Goal: Task Accomplishment & Management: Manage account settings

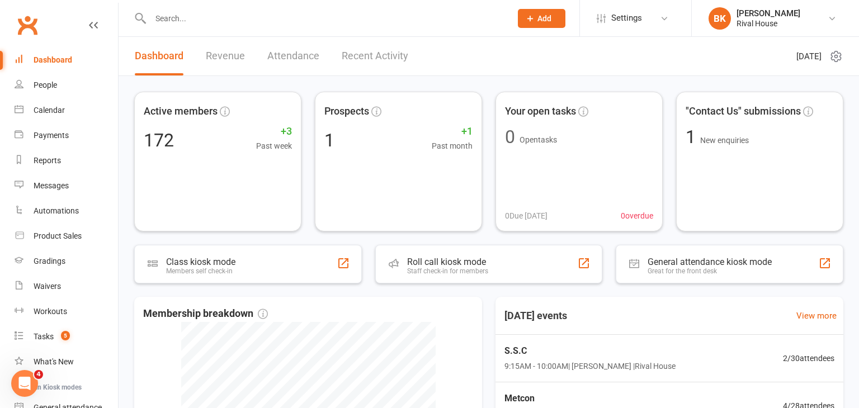
click at [188, 19] on input "text" at bounding box center [325, 19] width 356 height 16
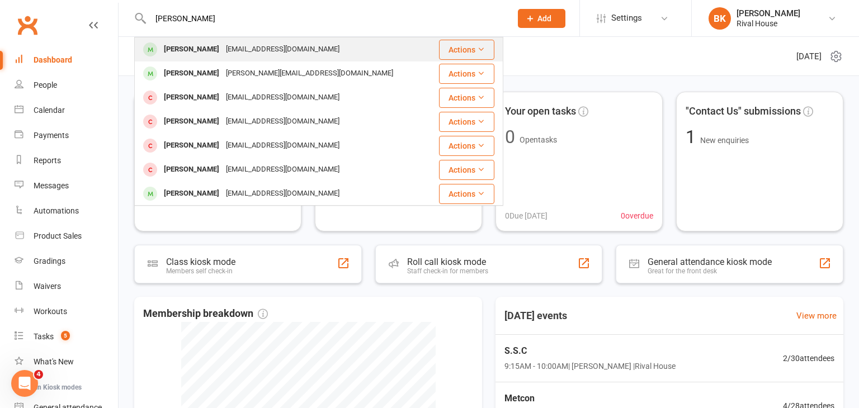
type input "[PERSON_NAME]"
click at [214, 56] on div "[PERSON_NAME]" at bounding box center [192, 49] width 62 height 16
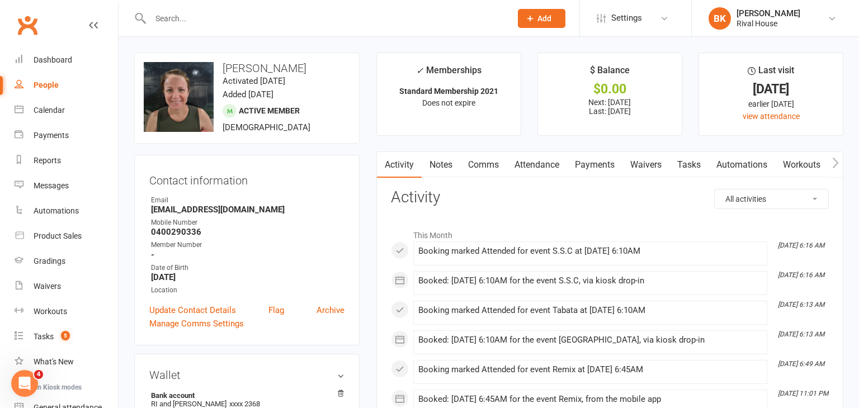
click at [586, 165] on link "Payments" at bounding box center [594, 165] width 55 height 26
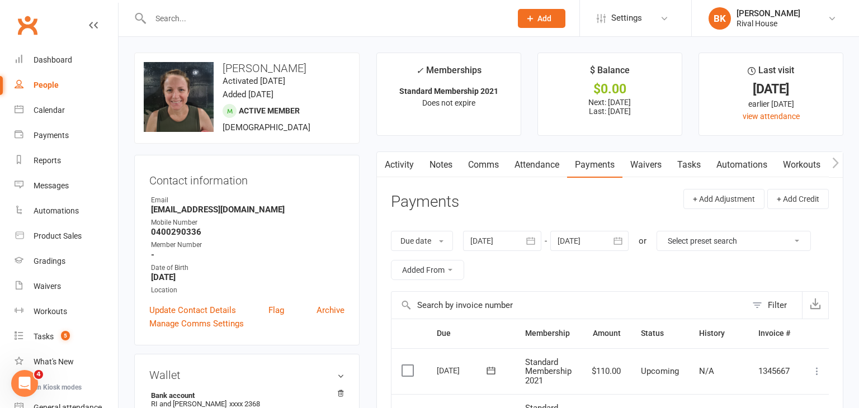
click at [537, 246] on icon "button" at bounding box center [530, 241] width 11 height 11
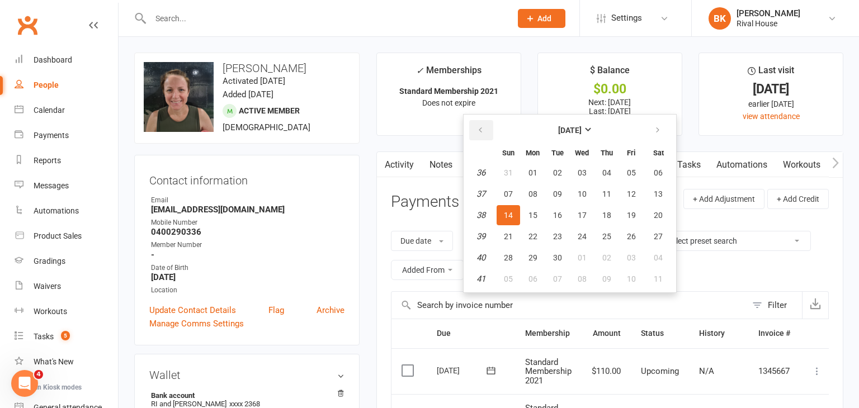
click at [490, 129] on button "button" at bounding box center [481, 130] width 24 height 20
click at [558, 172] on span "01" at bounding box center [557, 172] width 9 height 9
type input "[DATE]"
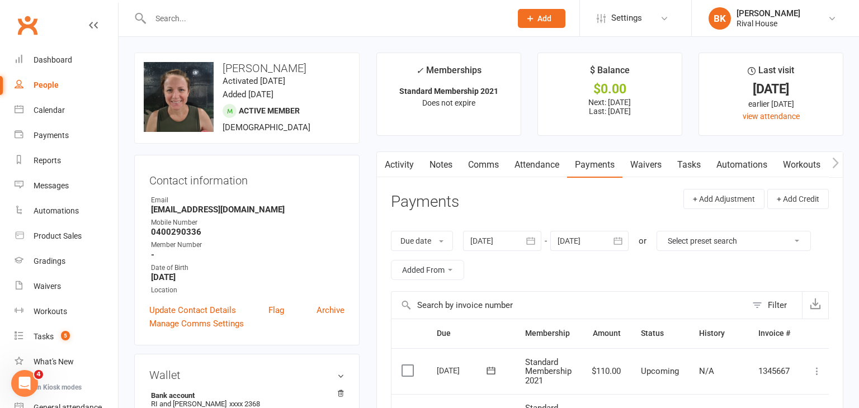
click at [617, 242] on icon "button" at bounding box center [618, 240] width 8 height 7
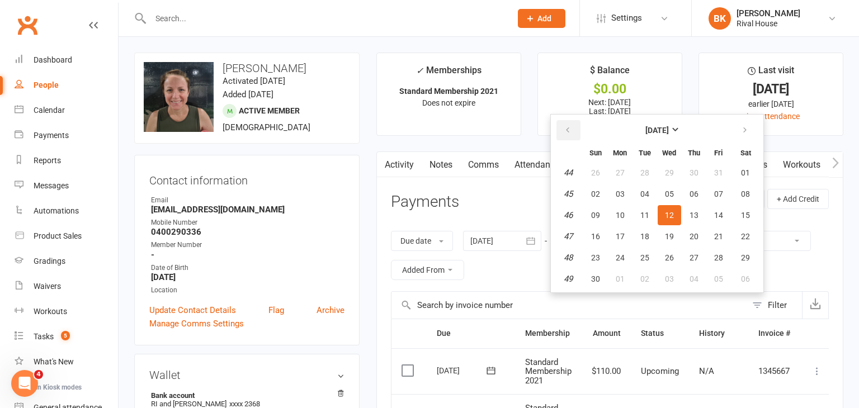
click at [573, 129] on button "button" at bounding box center [569, 130] width 24 height 20
click at [671, 216] on span "15" at bounding box center [669, 215] width 9 height 9
type input "[DATE]"
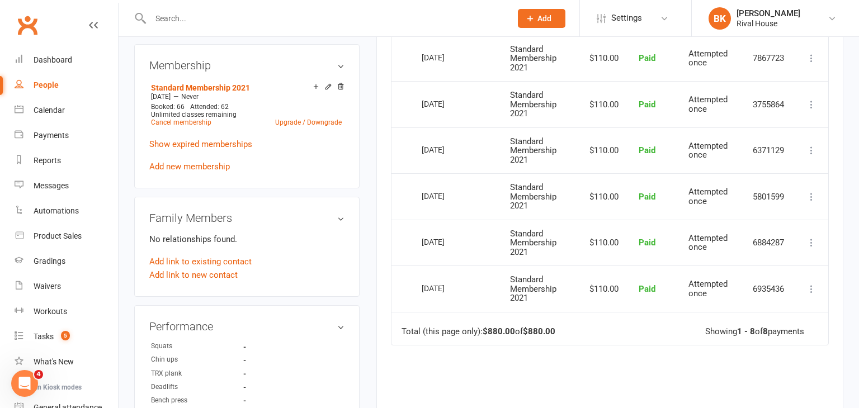
scroll to position [406, 0]
click at [40, 340] on div "Tasks" at bounding box center [44, 336] width 20 height 9
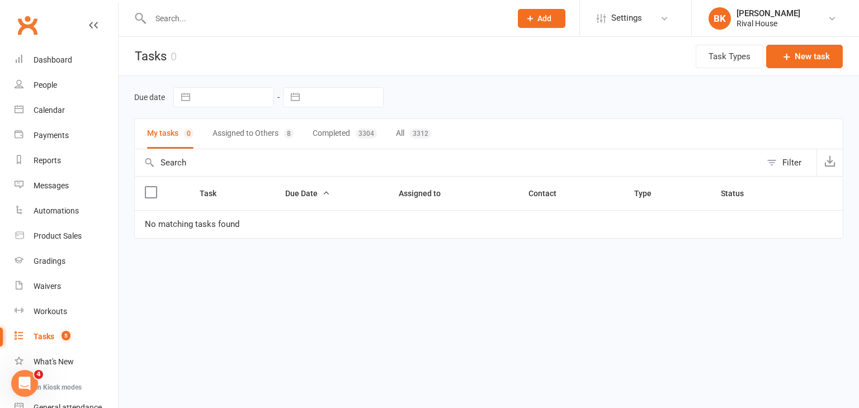
click at [253, 140] on button "Assigned to Others 8" at bounding box center [253, 134] width 81 height 30
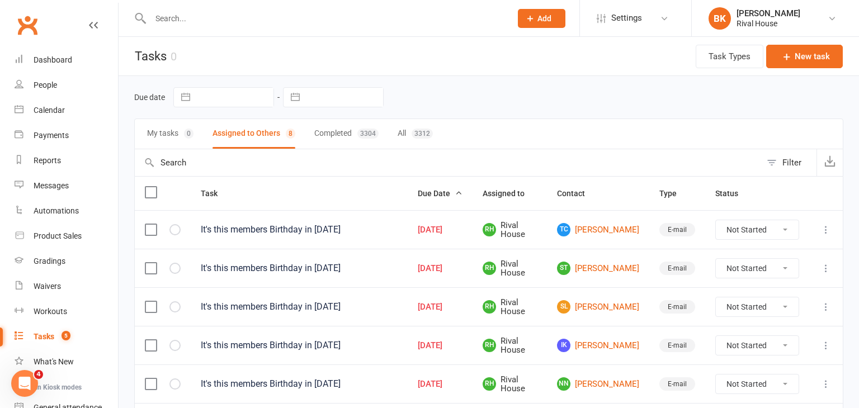
click at [149, 233] on label at bounding box center [150, 229] width 11 height 11
click at [149, 224] on input "checkbox" at bounding box center [150, 224] width 11 height 0
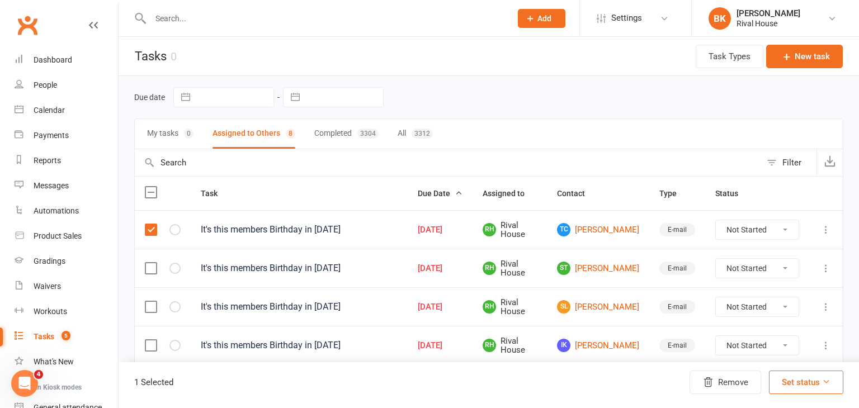
click at [152, 268] on label at bounding box center [150, 268] width 11 height 11
click at [152, 263] on input "checkbox" at bounding box center [150, 263] width 11 height 0
click at [151, 306] on label at bounding box center [150, 307] width 11 height 11
click at [151, 302] on input "checkbox" at bounding box center [150, 302] width 11 height 0
click at [151, 346] on label at bounding box center [150, 345] width 11 height 11
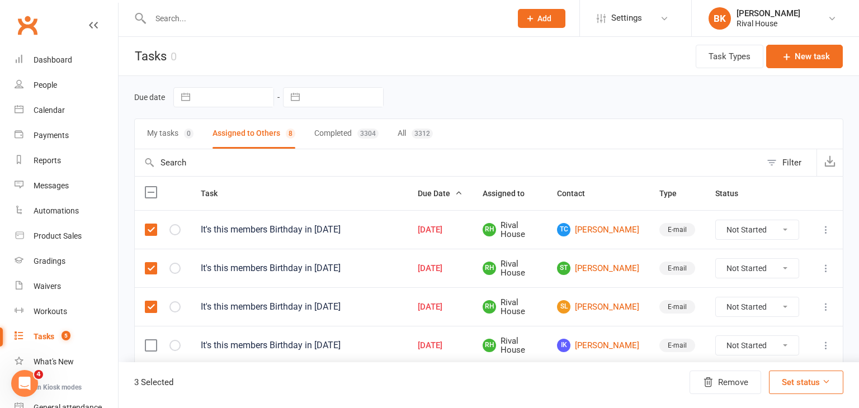
click at [151, 340] on input "checkbox" at bounding box center [150, 340] width 11 height 0
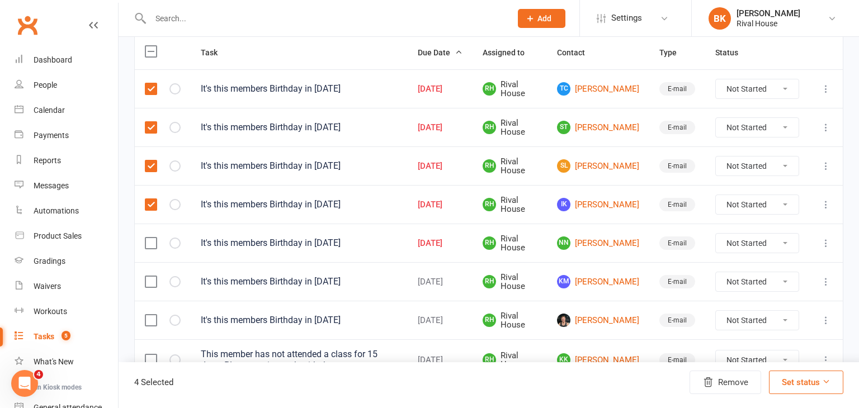
scroll to position [158, 0]
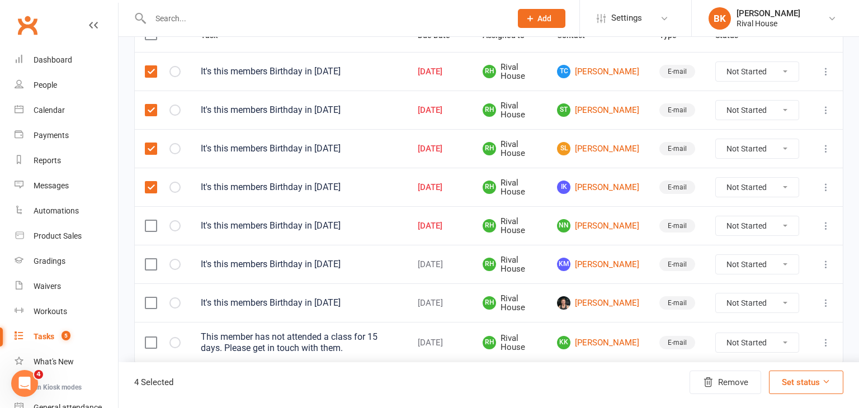
click at [152, 222] on label at bounding box center [150, 225] width 11 height 11
click at [152, 220] on input "checkbox" at bounding box center [150, 220] width 11 height 0
click at [150, 263] on label at bounding box center [150, 264] width 11 height 11
click at [150, 259] on input "checkbox" at bounding box center [150, 259] width 11 height 0
click at [151, 298] on label at bounding box center [150, 303] width 11 height 11
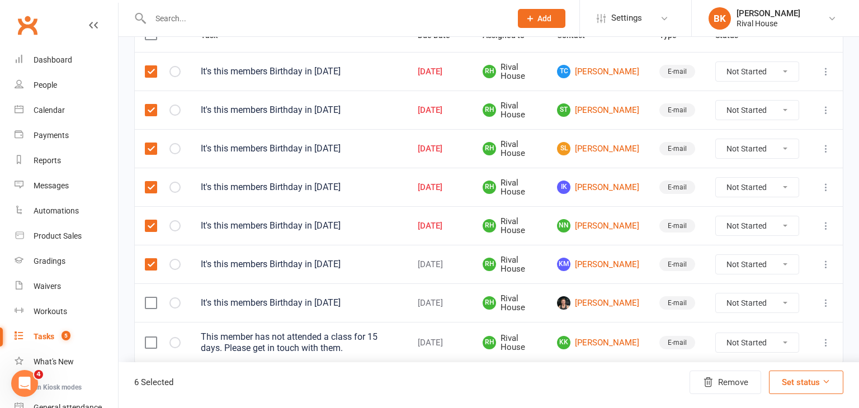
click at [151, 298] on input "checkbox" at bounding box center [150, 298] width 11 height 0
click at [825, 382] on icon at bounding box center [827, 382] width 8 height 8
click at [799, 347] on link "Complete" at bounding box center [787, 353] width 111 height 22
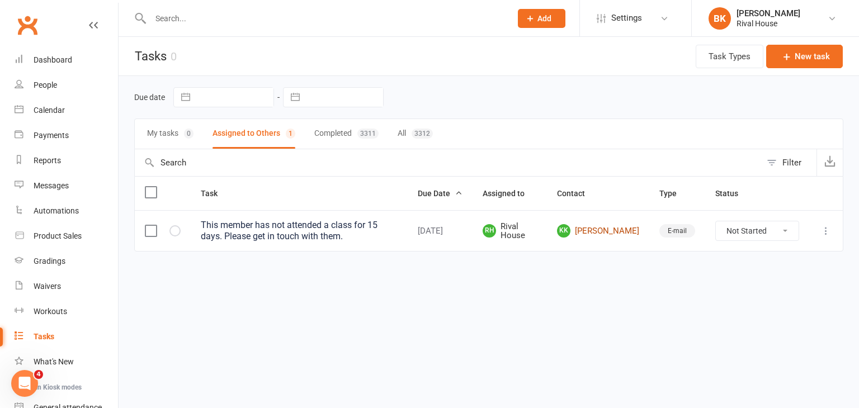
click at [618, 231] on link "KK Kai Koosmen" at bounding box center [598, 230] width 82 height 13
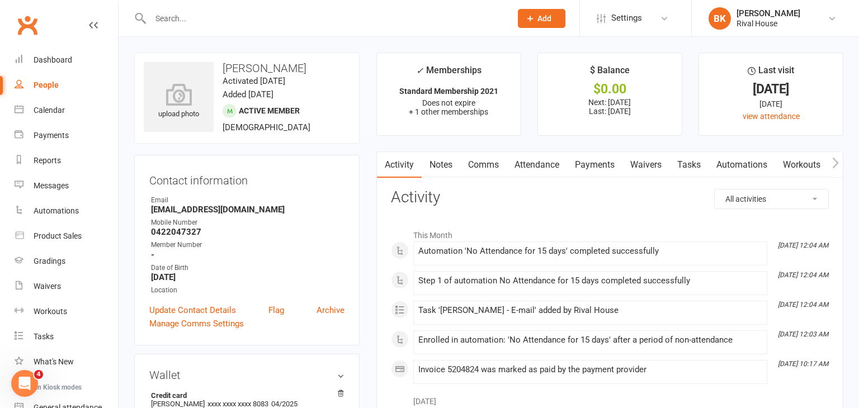
click at [473, 168] on link "Comms" at bounding box center [484, 165] width 46 height 26
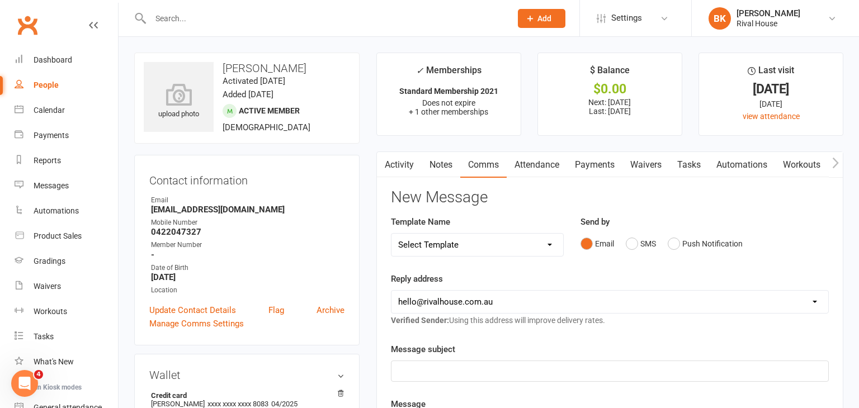
click at [787, 246] on div "Email SMS Push Notification" at bounding box center [705, 243] width 248 height 21
click at [643, 242] on button "SMS" at bounding box center [641, 243] width 30 height 21
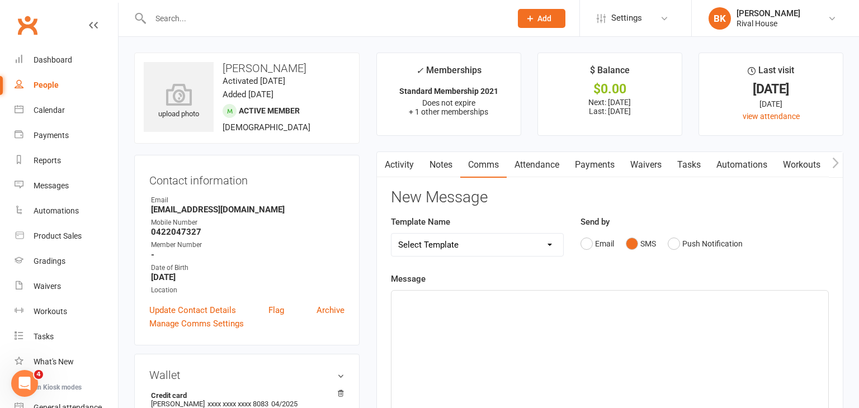
click at [484, 330] on div "﻿" at bounding box center [610, 375] width 437 height 168
click at [580, 298] on span "Hey - How you doing? Just checking in as I havenhaven't seen you for a" at bounding box center [530, 301] width 265 height 10
click at [656, 300] on p "Hey - How you doing? Just checking in as I haven't seen you for a" at bounding box center [610, 300] width 424 height 13
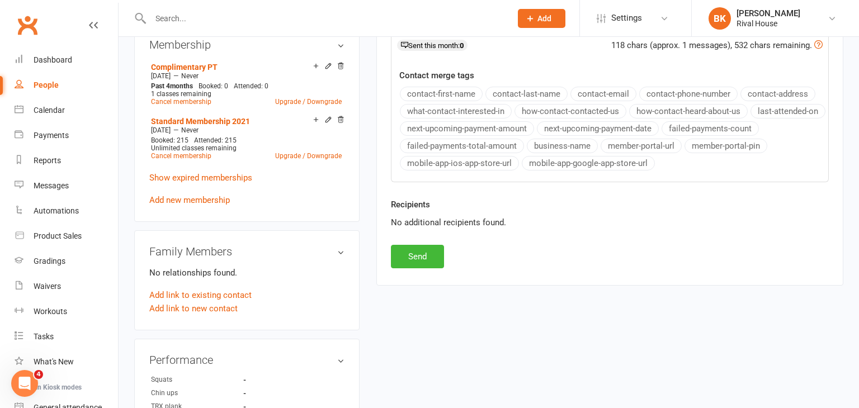
scroll to position [433, 0]
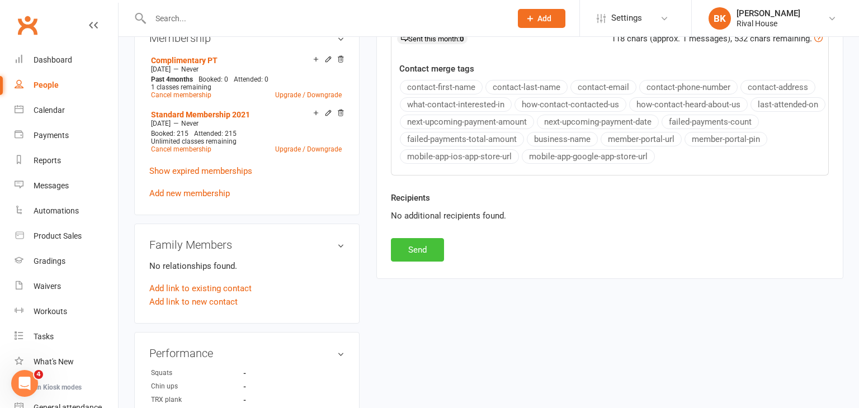
click at [418, 250] on button "Send" at bounding box center [417, 250] width 53 height 24
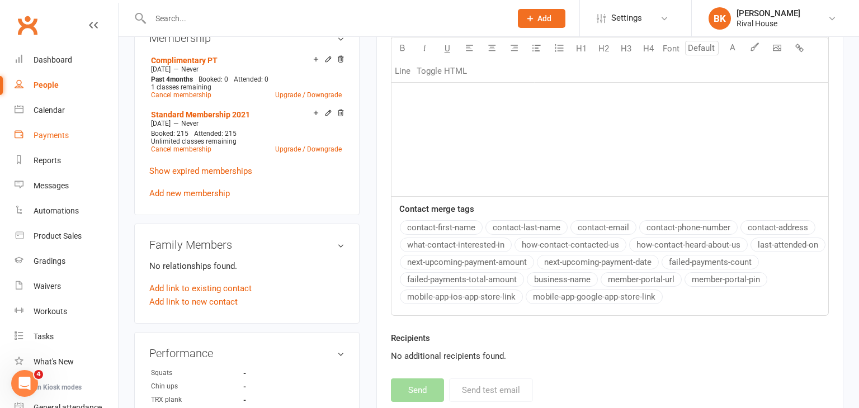
click at [51, 139] on div "Payments" at bounding box center [51, 135] width 35 height 9
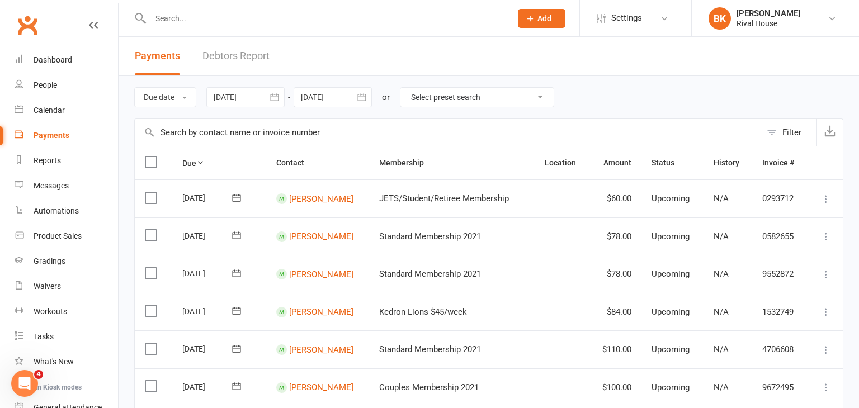
click at [269, 98] on button "button" at bounding box center [275, 97] width 20 height 20
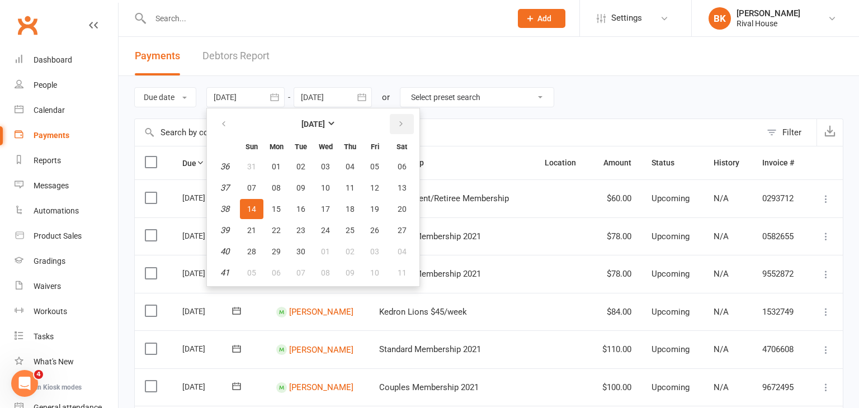
click at [399, 124] on icon "button" at bounding box center [401, 124] width 8 height 9
click at [279, 206] on span "13" at bounding box center [276, 209] width 9 height 9
type input "[DATE]"
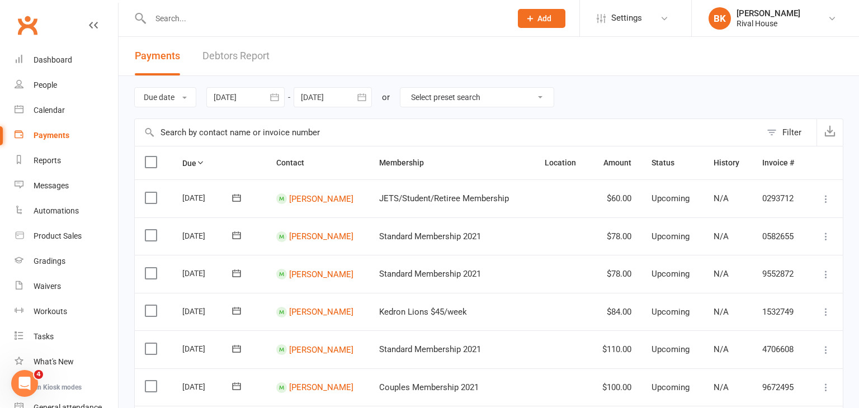
click at [361, 100] on icon "button" at bounding box center [362, 96] width 8 height 7
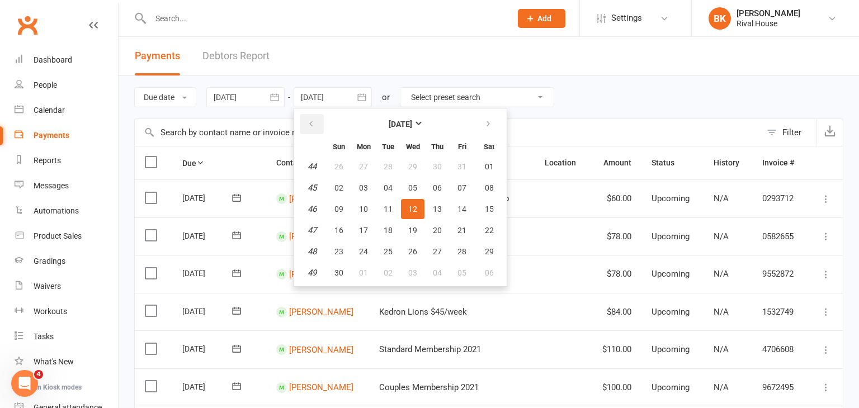
click at [304, 124] on button "button" at bounding box center [312, 124] width 24 height 20
click at [490, 212] on span "18" at bounding box center [489, 209] width 9 height 9
type input "[DATE]"
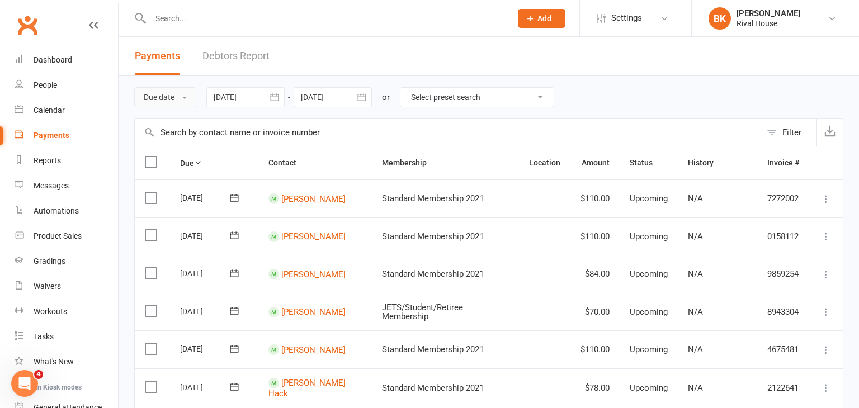
click at [192, 96] on button "Due date" at bounding box center [165, 97] width 62 height 20
click at [218, 78] on div "Due date Due date Date paid Date failed Date settled [DATE] [DATE] Sun Mon Tue …" at bounding box center [489, 97] width 710 height 43
click at [789, 128] on div "Filter" at bounding box center [792, 132] width 19 height 13
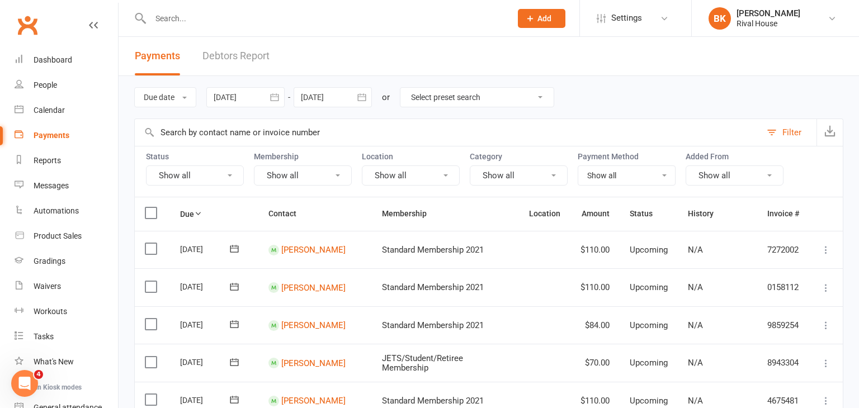
click at [228, 176] on icon at bounding box center [230, 176] width 4 height 2
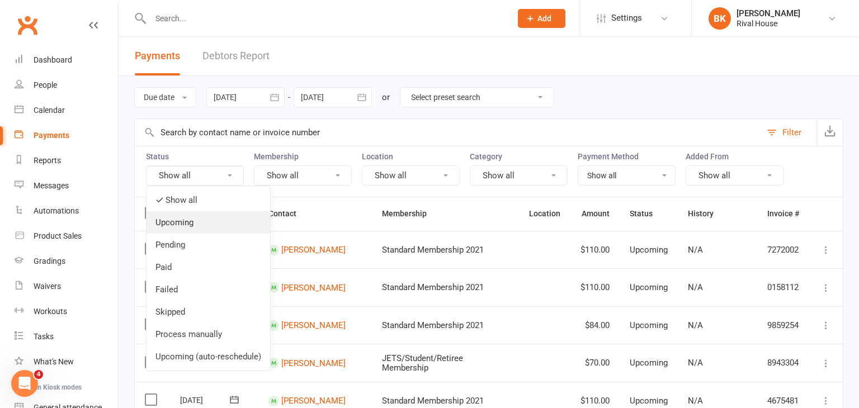
click at [200, 222] on link "Upcoming" at bounding box center [209, 223] width 124 height 22
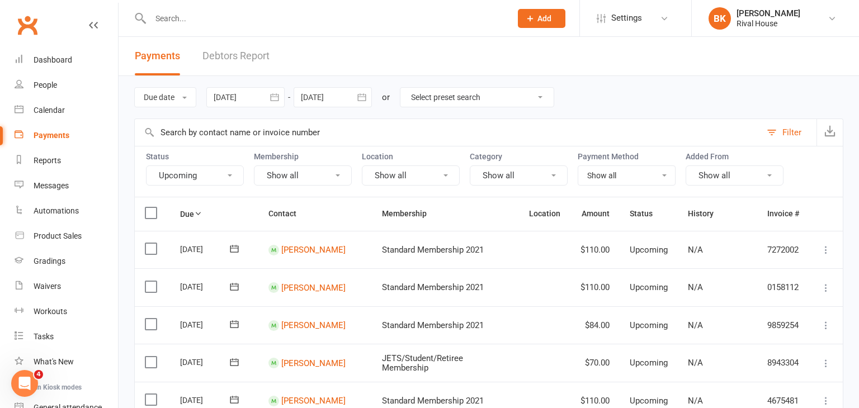
click at [227, 176] on button "Upcoming" at bounding box center [195, 176] width 98 height 20
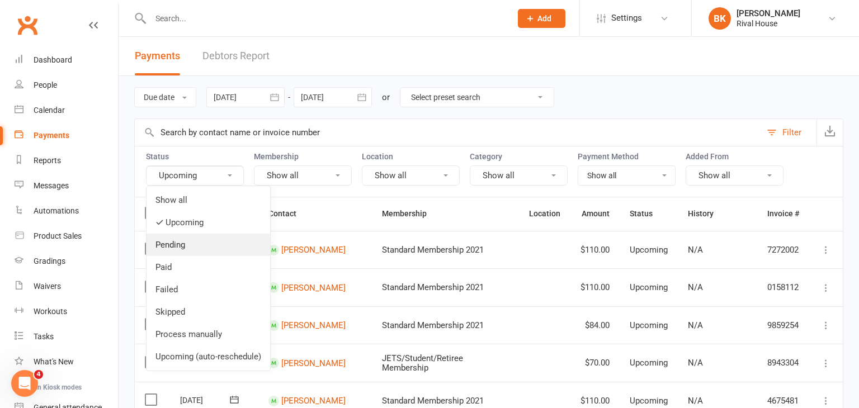
click at [213, 245] on link "Pending" at bounding box center [209, 245] width 124 height 22
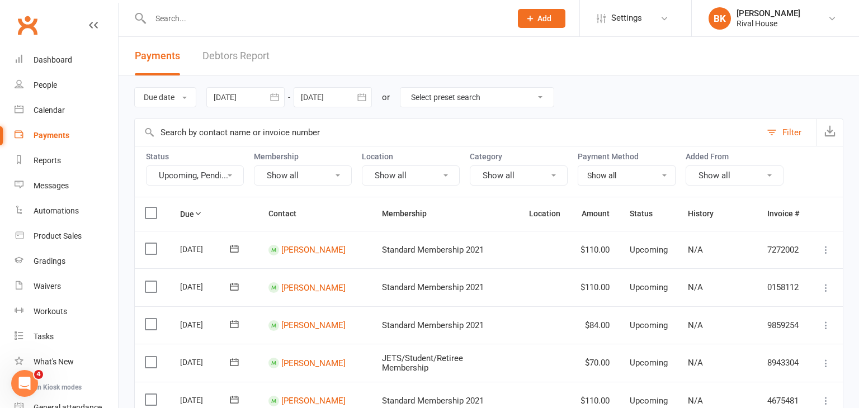
click at [233, 173] on button "Upcoming, Pendi..." at bounding box center [195, 176] width 98 height 20
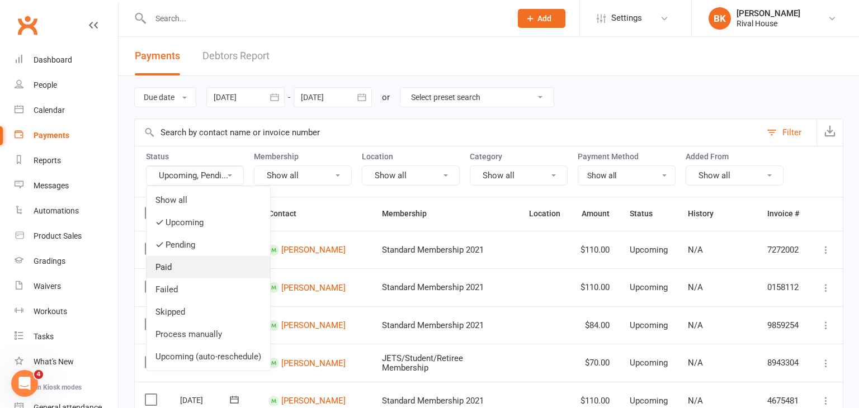
click at [215, 266] on link "Paid" at bounding box center [209, 267] width 124 height 22
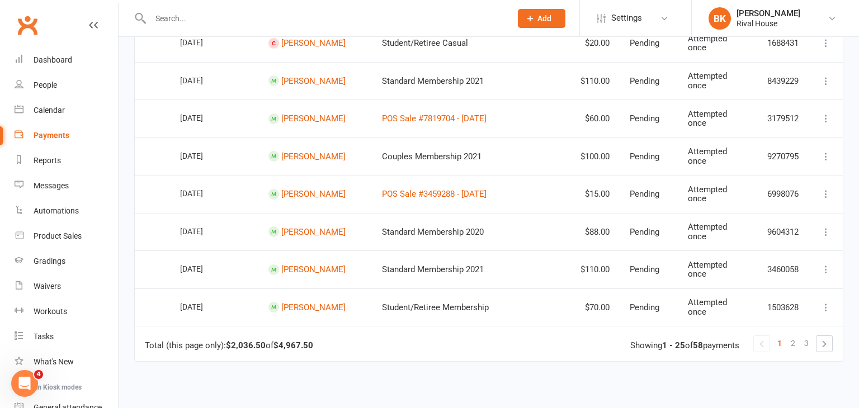
scroll to position [866, 0]
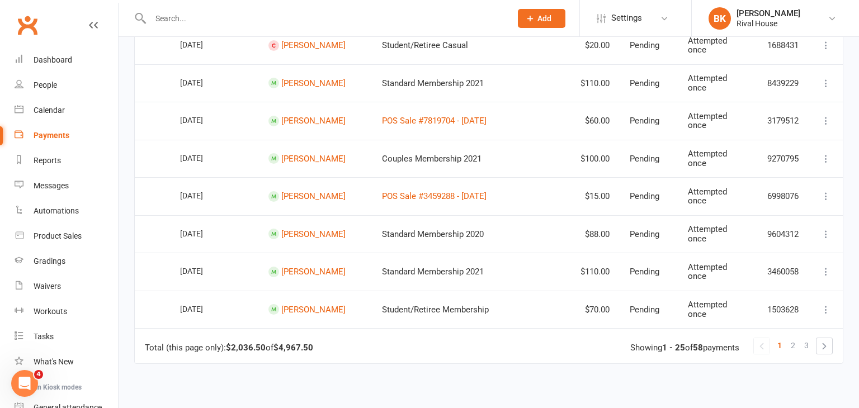
click at [185, 17] on input "text" at bounding box center [325, 19] width 356 height 16
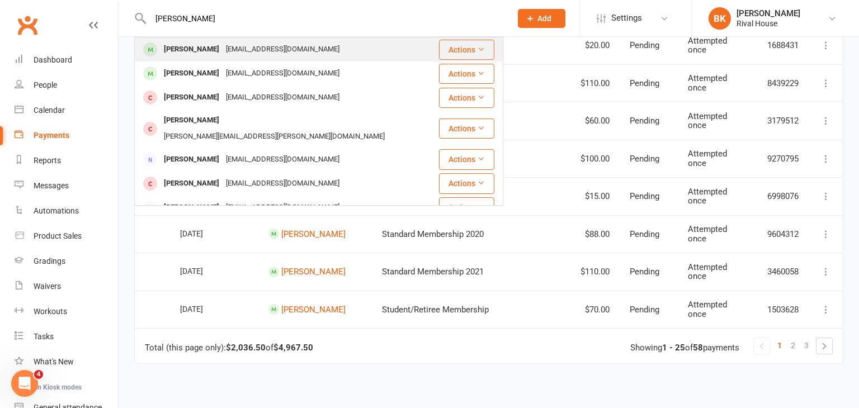
type input "[PERSON_NAME]"
click at [200, 44] on div "[PERSON_NAME]" at bounding box center [192, 49] width 62 height 16
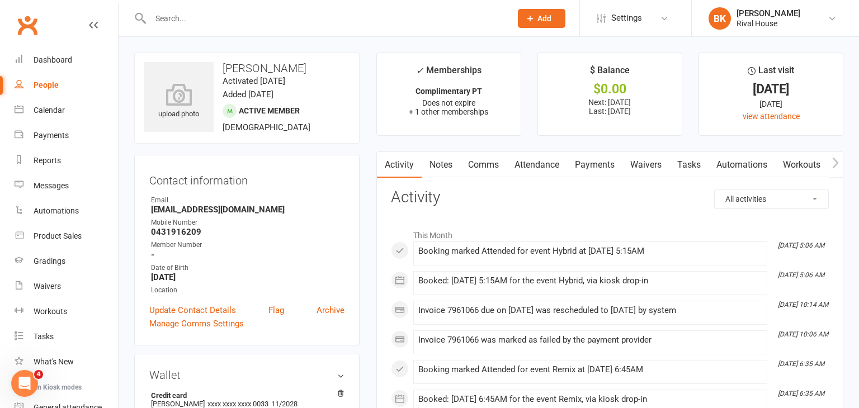
click at [595, 163] on link "Payments" at bounding box center [594, 165] width 55 height 26
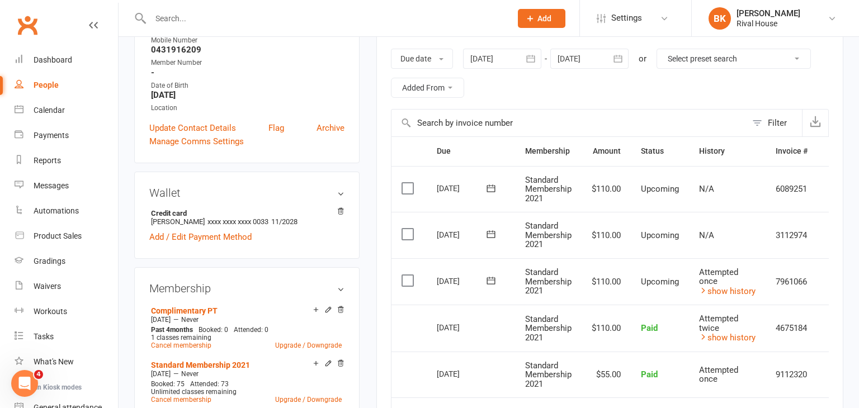
scroll to position [184, 0]
click at [725, 286] on link "show history" at bounding box center [727, 290] width 57 height 10
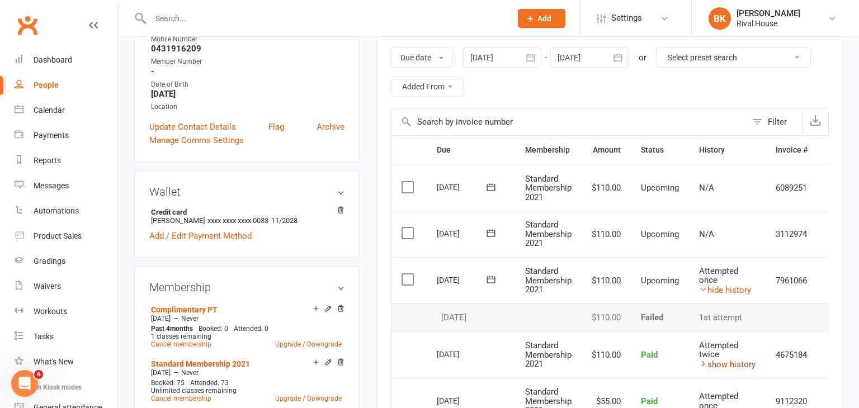
click at [727, 365] on link "show history" at bounding box center [727, 365] width 57 height 10
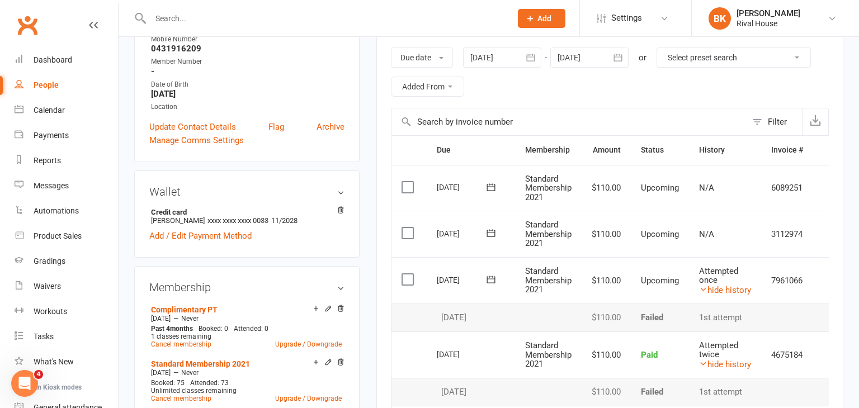
click at [169, 11] on input "text" at bounding box center [325, 19] width 356 height 16
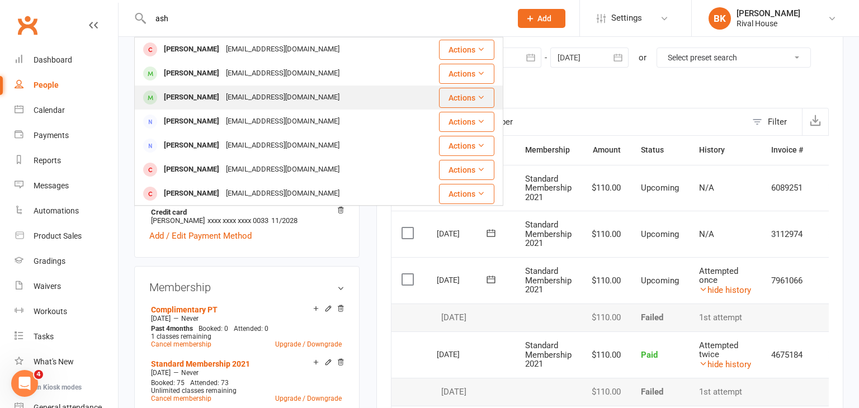
type input "ash"
click at [190, 93] on div "[PERSON_NAME]" at bounding box center [192, 98] width 62 height 16
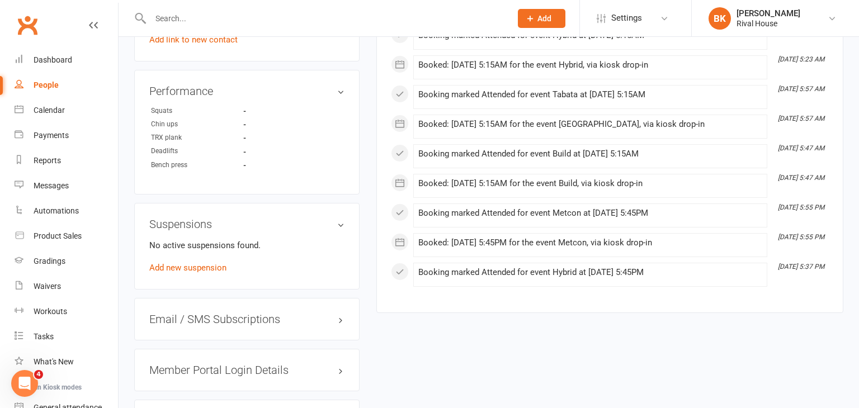
scroll to position [710, 0]
click at [184, 263] on link "Add new suspension" at bounding box center [187, 267] width 77 height 10
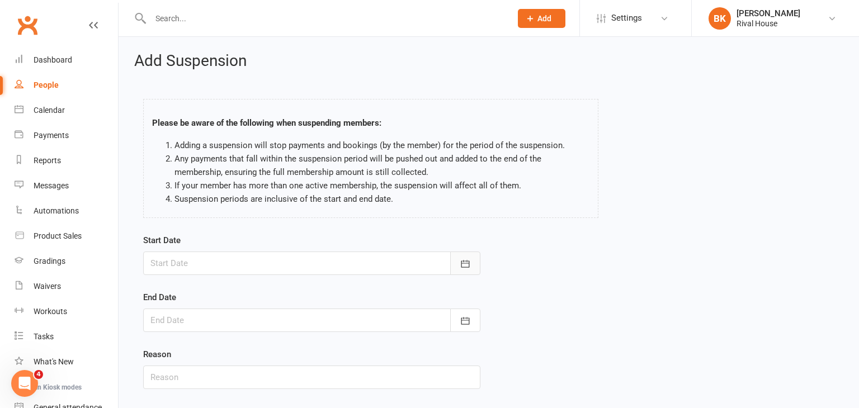
click at [463, 257] on button "button" at bounding box center [465, 264] width 30 height 24
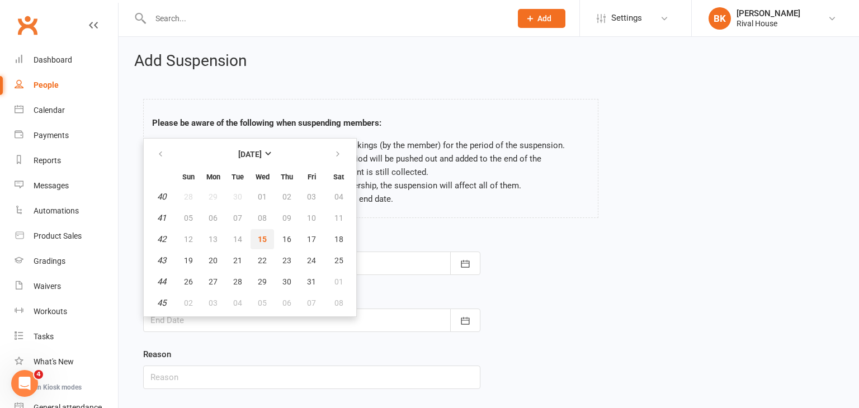
click at [265, 241] on button "15" at bounding box center [263, 239] width 24 height 20
type input "[DATE]"
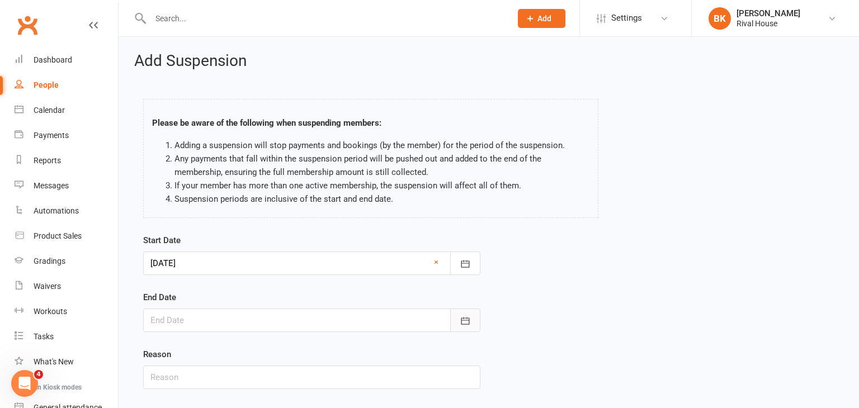
click at [474, 325] on button "button" at bounding box center [465, 321] width 30 height 24
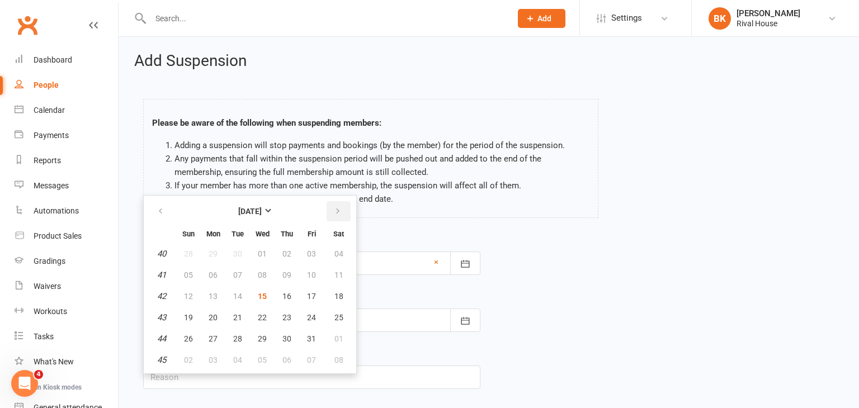
click at [332, 201] on button "button" at bounding box center [339, 211] width 24 height 20
click at [192, 311] on button "16" at bounding box center [189, 318] width 24 height 20
type input "[DATE]"
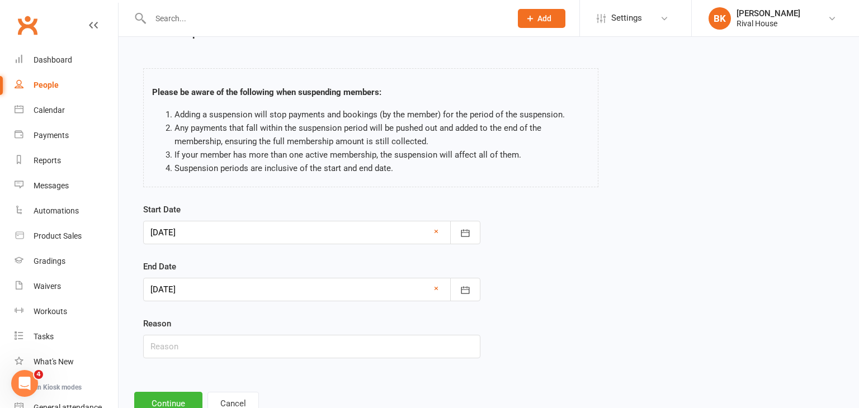
scroll to position [37, 0]
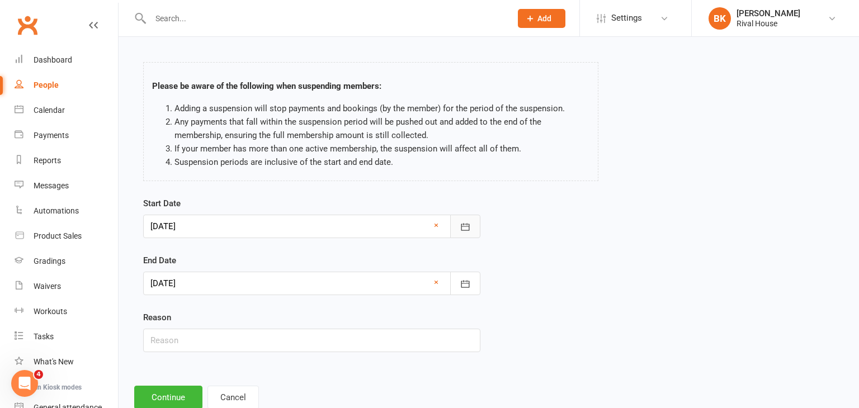
click at [476, 224] on button "button" at bounding box center [465, 227] width 30 height 24
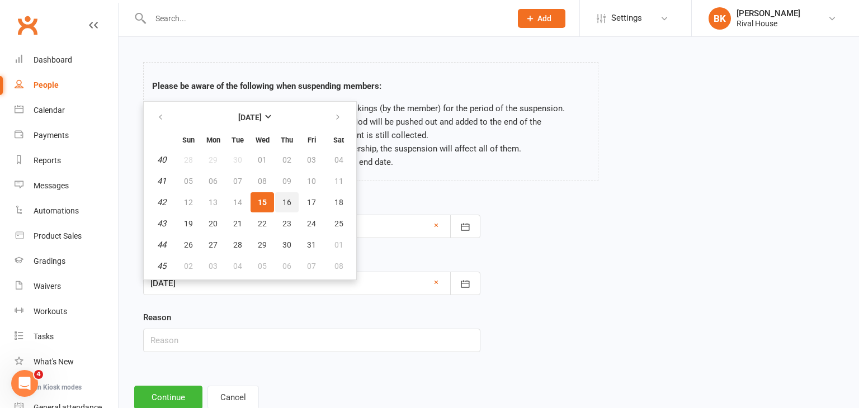
click at [286, 199] on span "16" at bounding box center [287, 202] width 9 height 9
type input "[DATE]"
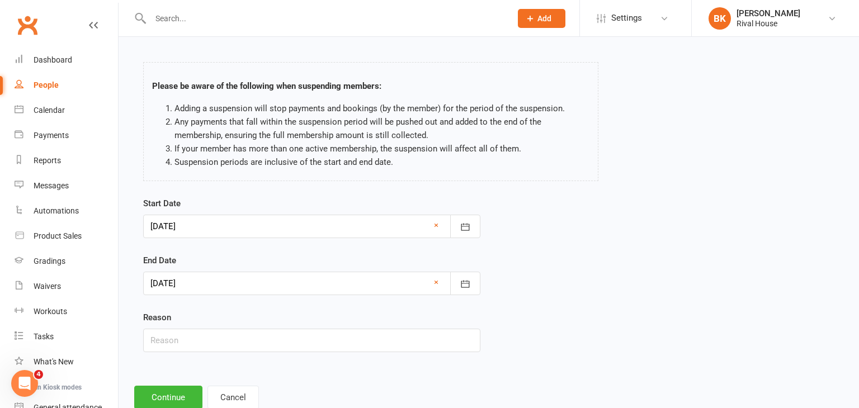
scroll to position [69, 0]
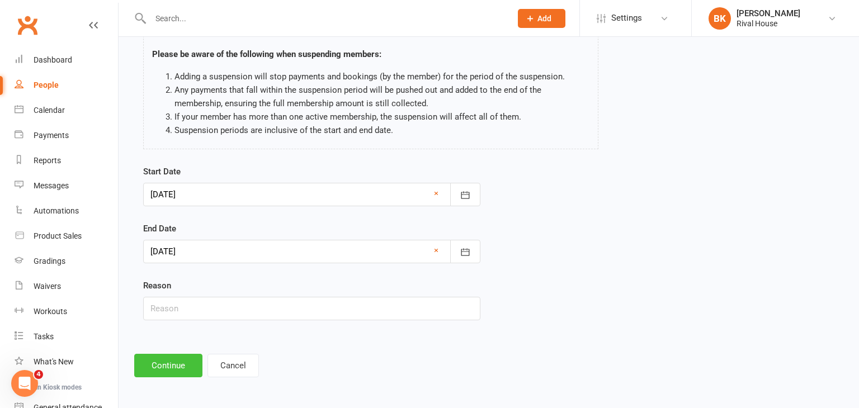
click at [188, 363] on button "Continue" at bounding box center [168, 366] width 68 height 24
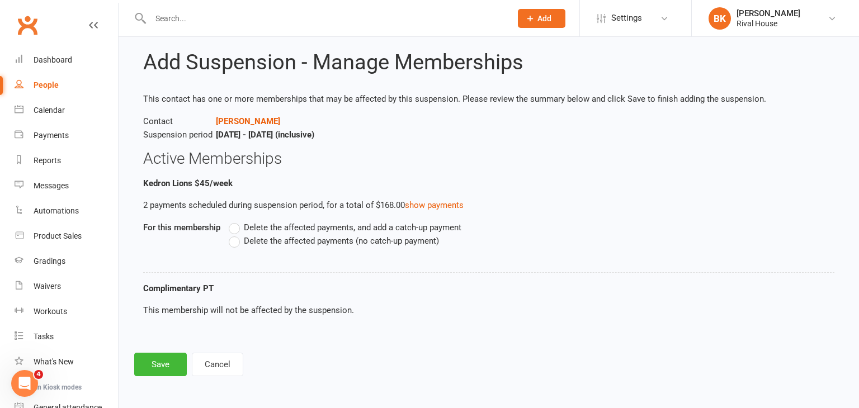
scroll to position [0, 0]
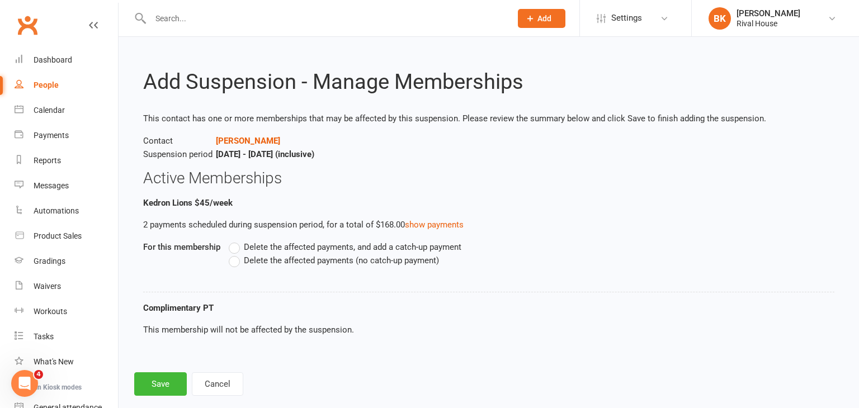
click at [272, 249] on span "Delete the affected payments, and add a catch-up payment" at bounding box center [353, 247] width 218 height 12
click at [236, 241] on input "Delete the affected payments, and add a catch-up payment" at bounding box center [232, 241] width 7 height 0
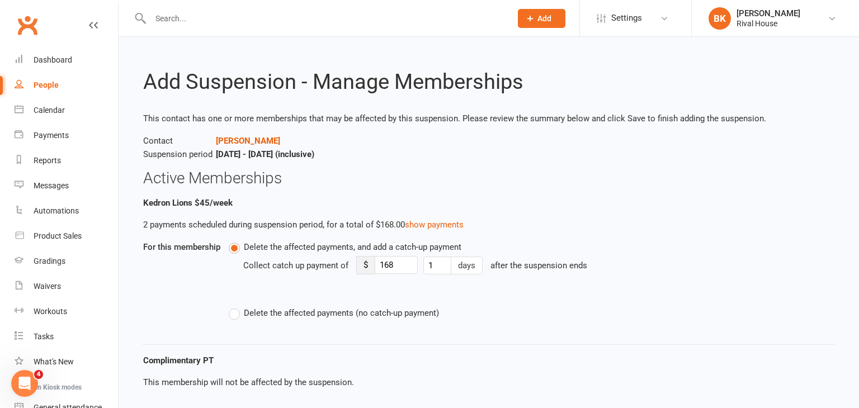
click at [241, 313] on label "Delete the affected payments (no catch-up payment)" at bounding box center [334, 313] width 210 height 13
click at [236, 307] on input "Delete the affected payments (no catch-up payment)" at bounding box center [232, 307] width 7 height 0
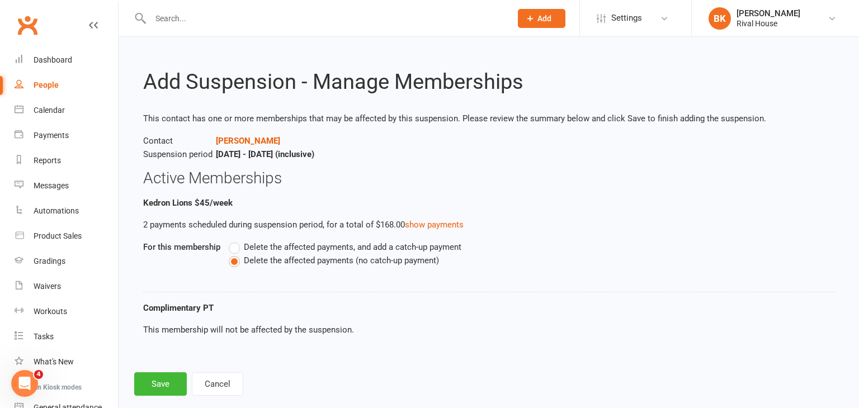
scroll to position [19, 0]
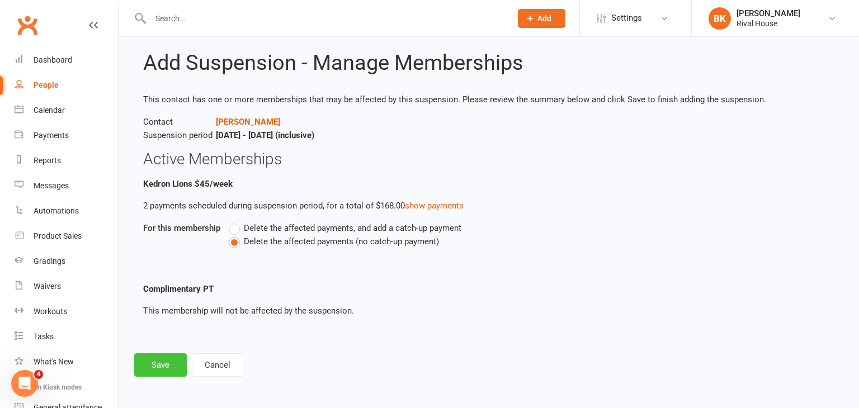
click at [170, 367] on button "Save" at bounding box center [160, 366] width 53 height 24
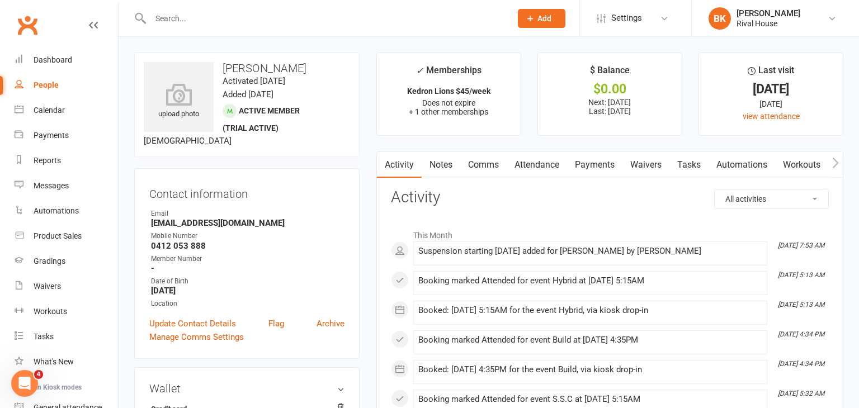
click at [160, 22] on input "text" at bounding box center [325, 19] width 356 height 16
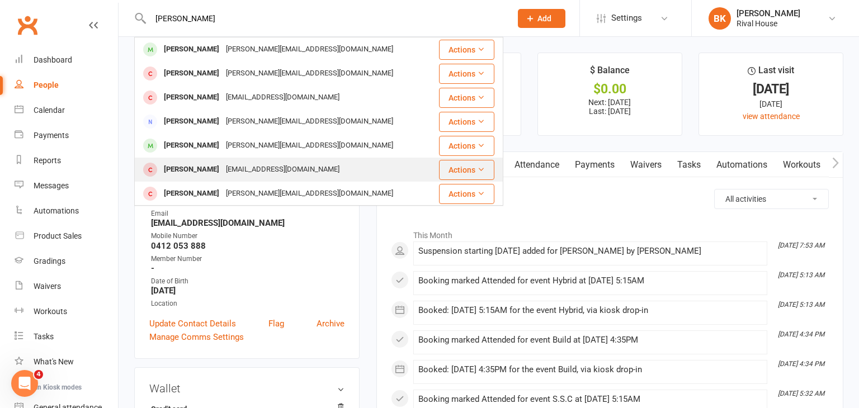
type input "[PERSON_NAME]"
click at [223, 168] on div "[EMAIL_ADDRESS][DOMAIN_NAME]" at bounding box center [283, 170] width 120 height 16
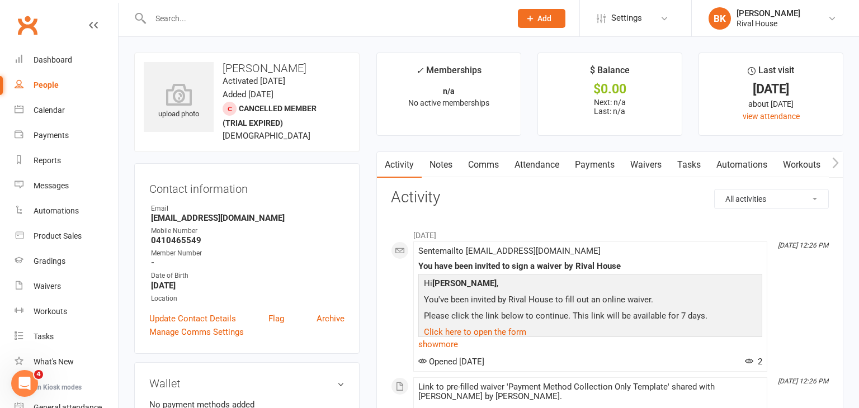
click at [209, 220] on strong "[EMAIL_ADDRESS][DOMAIN_NAME]" at bounding box center [248, 218] width 194 height 10
copy render-form-field "[EMAIL_ADDRESS][DOMAIN_NAME]"
click at [171, 20] on input "text" at bounding box center [325, 19] width 356 height 16
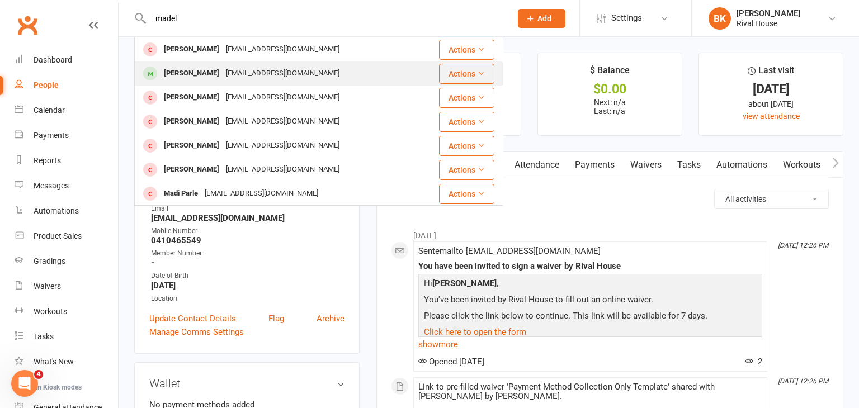
type input "madel"
click at [217, 76] on div "[PERSON_NAME]" at bounding box center [192, 73] width 62 height 16
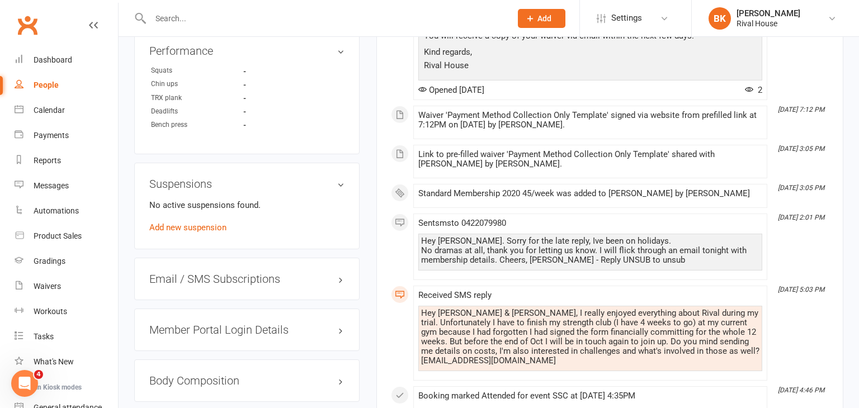
scroll to position [687, 0]
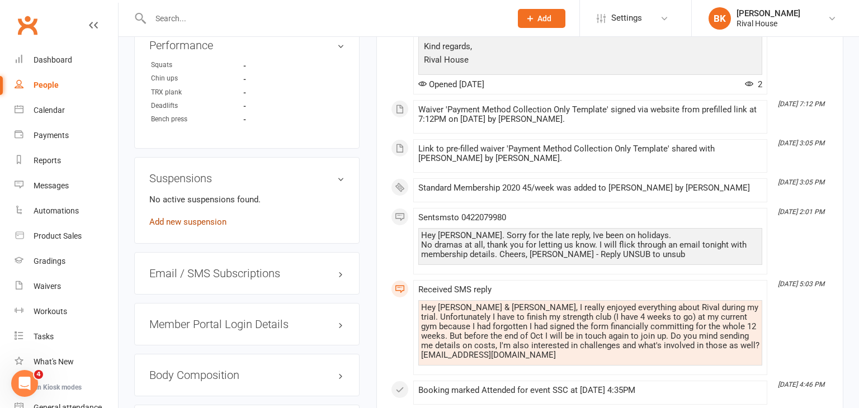
click at [192, 220] on link "Add new suspension" at bounding box center [187, 222] width 77 height 10
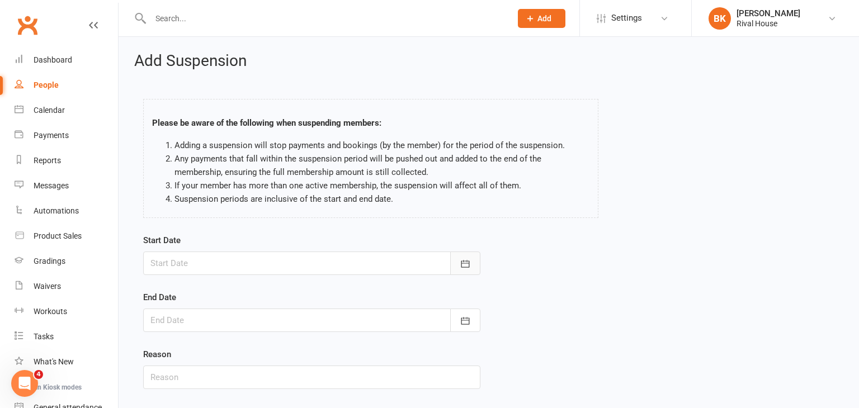
click at [461, 256] on button "button" at bounding box center [465, 264] width 30 height 24
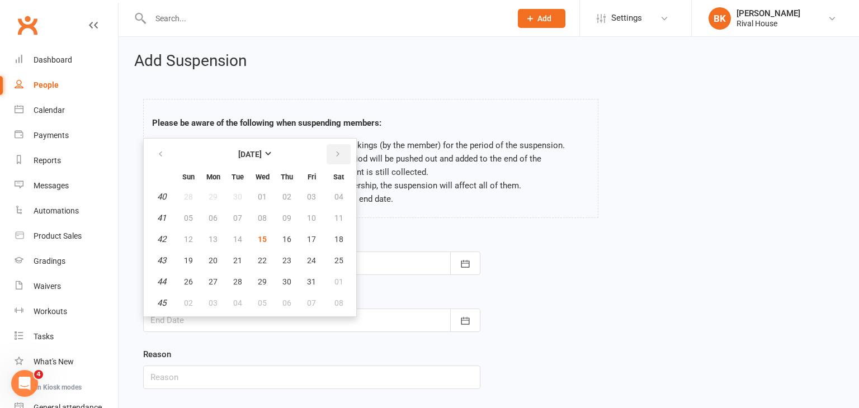
click at [339, 153] on button "button" at bounding box center [339, 154] width 24 height 20
click at [258, 216] on span "10" at bounding box center [262, 218] width 9 height 9
type input "[DATE]"
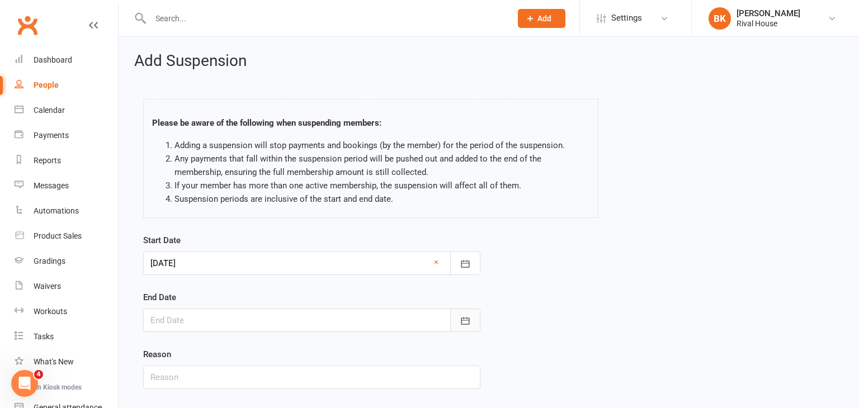
click at [466, 327] on button "button" at bounding box center [465, 321] width 30 height 24
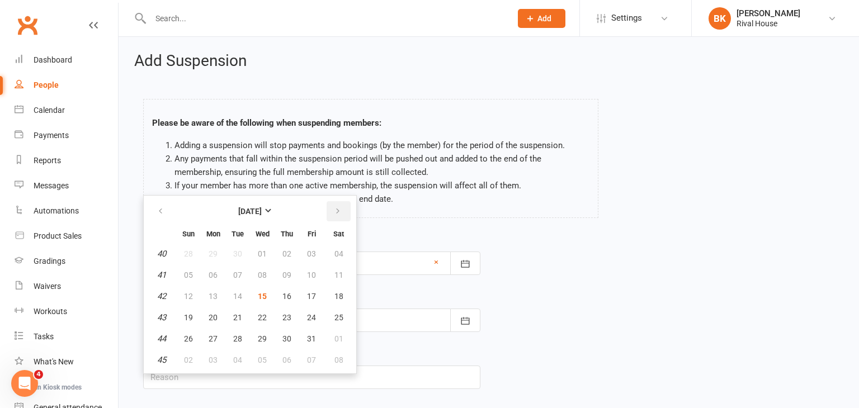
click at [330, 213] on button "button" at bounding box center [339, 211] width 24 height 20
click at [267, 341] on button "31" at bounding box center [263, 339] width 24 height 20
type input "[DATE]"
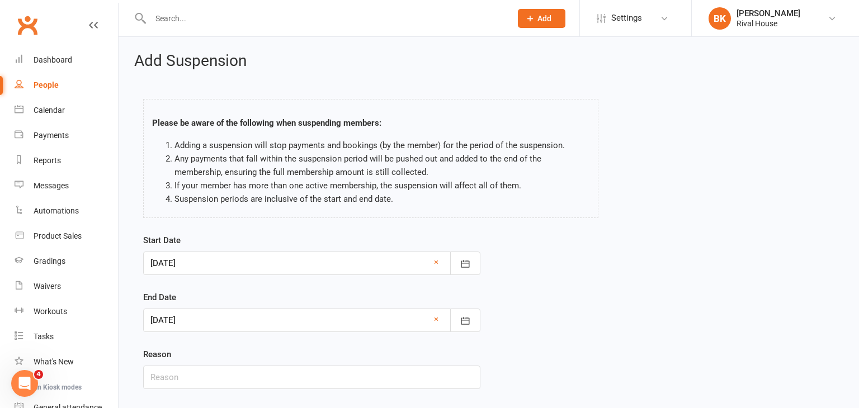
scroll to position [69, 0]
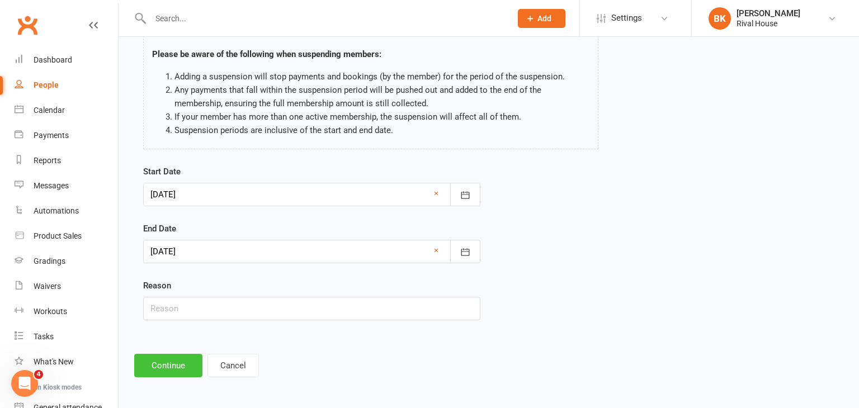
click at [180, 363] on button "Continue" at bounding box center [168, 366] width 68 height 24
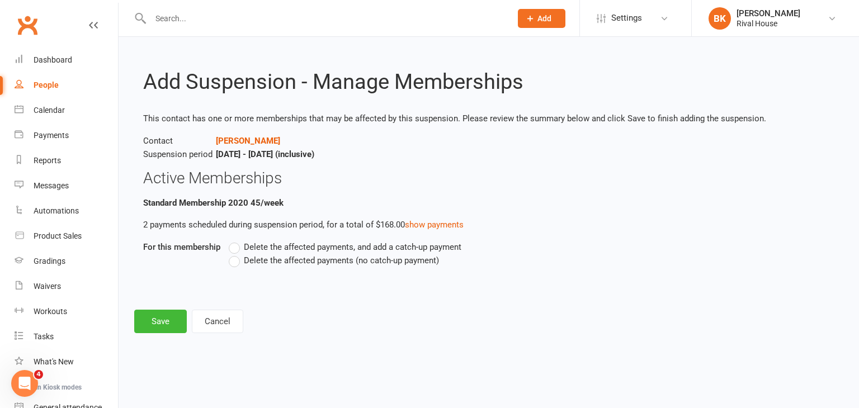
scroll to position [0, 0]
click at [296, 261] on span "Delete the affected payments (no catch-up payment)" at bounding box center [341, 260] width 195 height 12
click at [236, 254] on input "Delete the affected payments (no catch-up payment)" at bounding box center [232, 254] width 7 height 0
click at [157, 320] on button "Save" at bounding box center [160, 322] width 53 height 24
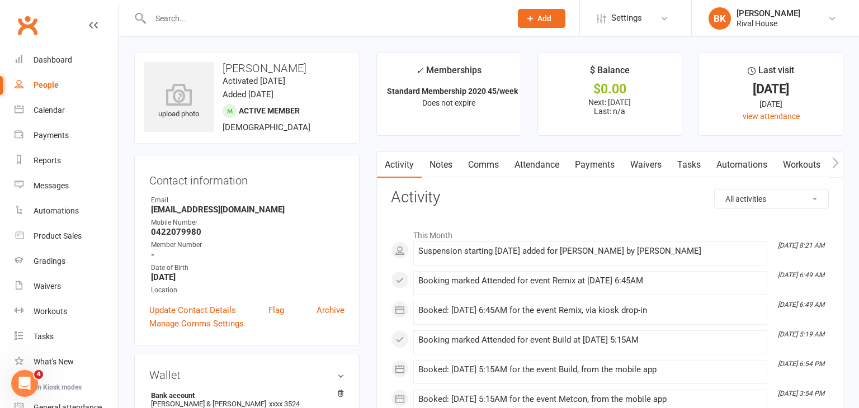
drag, startPoint x: 291, startPoint y: 208, endPoint x: 152, endPoint y: 212, distance: 139.4
click at [152, 212] on strong "[EMAIL_ADDRESS][DOMAIN_NAME]" at bounding box center [248, 210] width 194 height 10
copy strong "[EMAIL_ADDRESS][DOMAIN_NAME]"
